Goal: Task Accomplishment & Management: Use online tool/utility

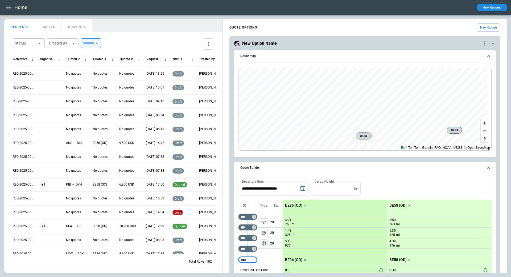
click at [481, 43] on icon "quote-option-actions" at bounding box center [484, 43] width 6 height 6
click at [456, 76] on li "Delete Quote Option" at bounding box center [460, 76] width 47 height 8
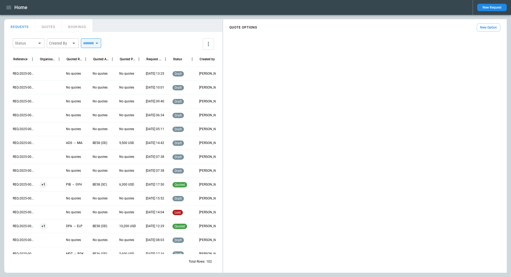
click at [491, 30] on button "New Option" at bounding box center [489, 27] width 24 height 8
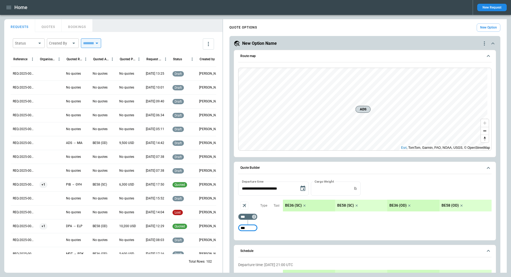
type input "***"
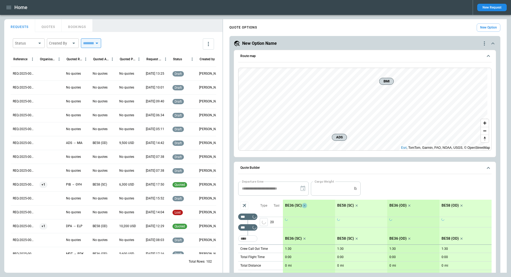
click at [303, 205] on icon "scrollable content" at bounding box center [304, 205] width 5 height 5
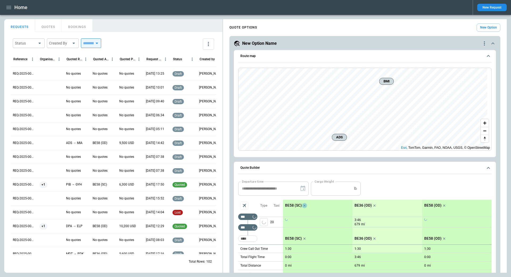
click at [303, 205] on icon "scrollable content" at bounding box center [304, 205] width 5 height 5
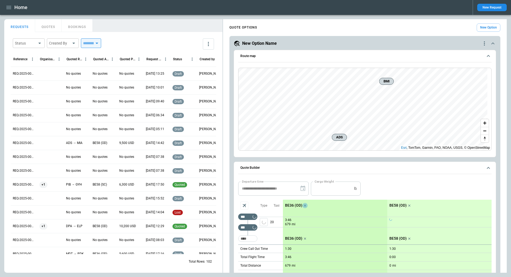
click at [303, 205] on icon "scrollable content" at bounding box center [305, 205] width 5 height 5
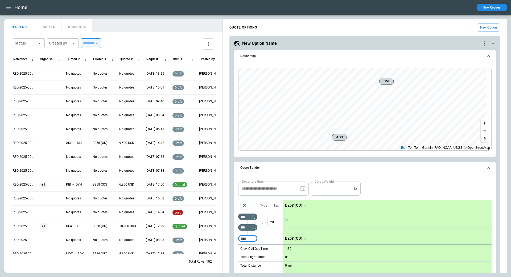
click at [248, 237] on input "Too short" at bounding box center [247, 239] width 17 height 10
type input "***"
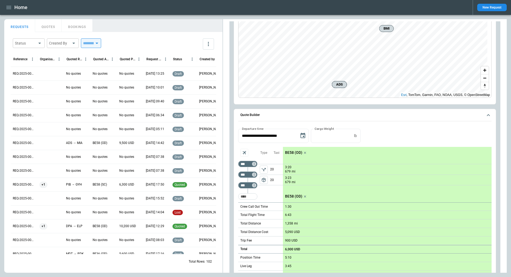
scroll to position [53, 0]
click at [263, 168] on icon "left aligned" at bounding box center [264, 168] width 4 height 3
click at [262, 177] on span "package_2" at bounding box center [263, 179] width 5 height 5
type button "POSITIONING"
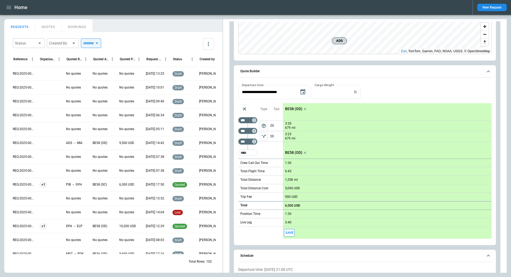
scroll to position [107, 0]
